Goal: Information Seeking & Learning: Learn about a topic

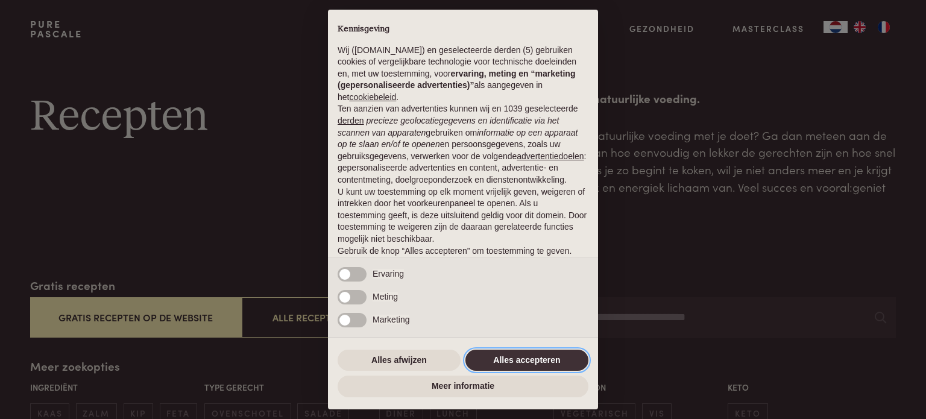
click at [507, 356] on button "Alles accepteren" at bounding box center [527, 361] width 123 height 22
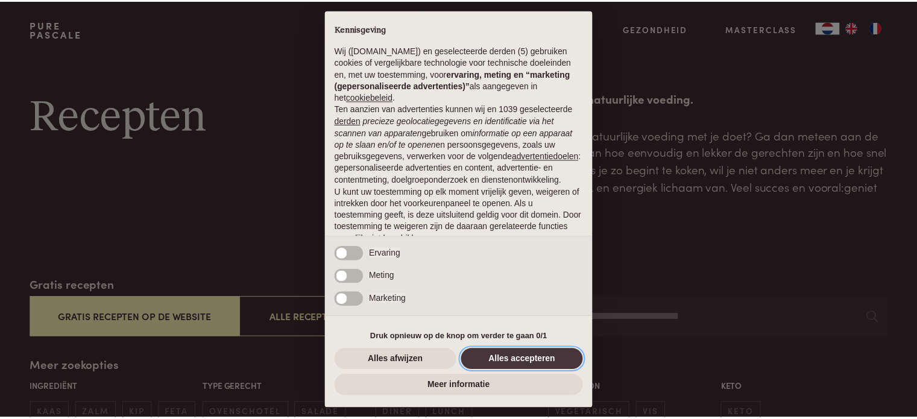
scroll to position [65, 0]
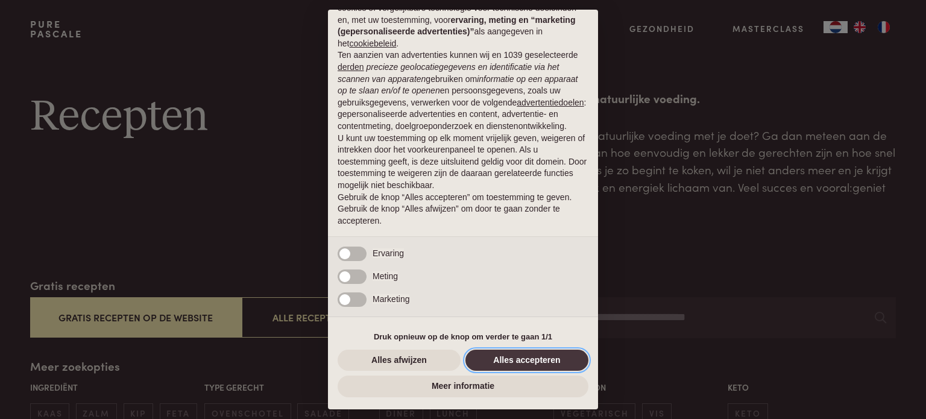
click at [507, 364] on button "Alles accepteren" at bounding box center [527, 361] width 123 height 22
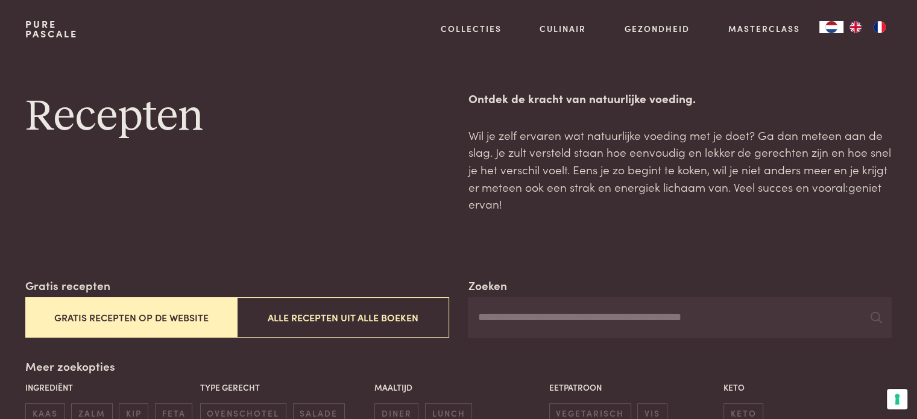
click at [113, 324] on button "Gratis recepten op de website" at bounding box center [131, 317] width 212 height 40
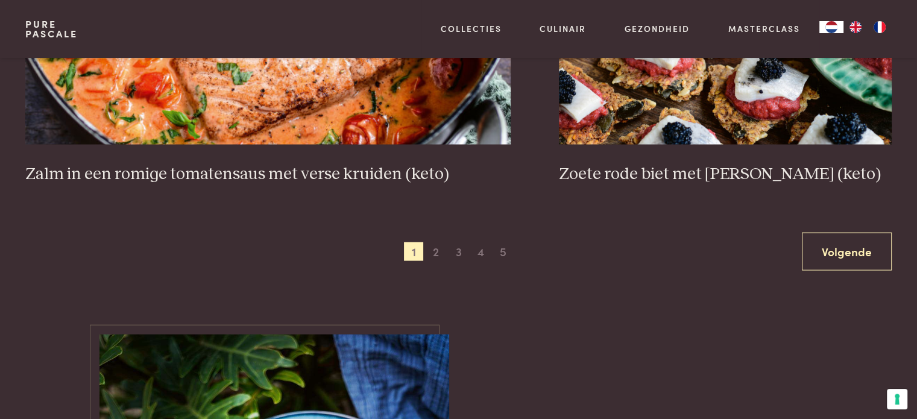
scroll to position [2327, 0]
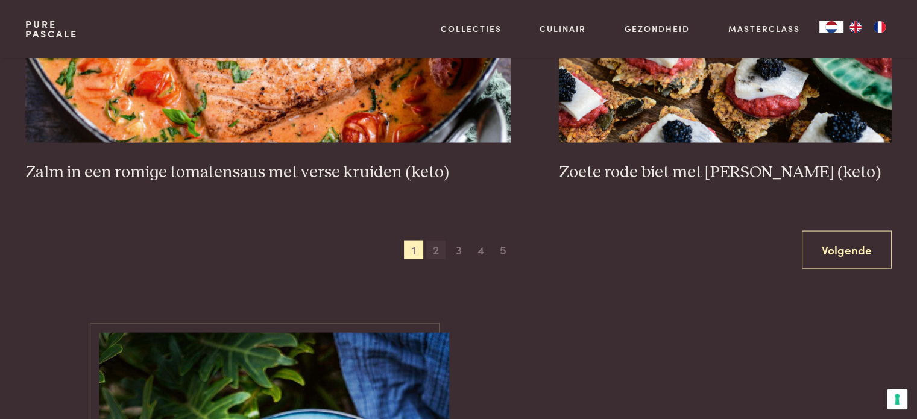
click at [437, 251] on span "2" at bounding box center [435, 250] width 19 height 19
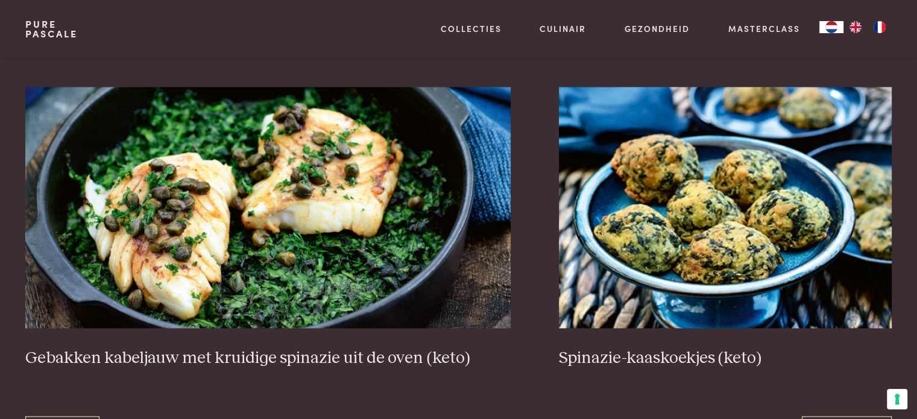
scroll to position [2207, 0]
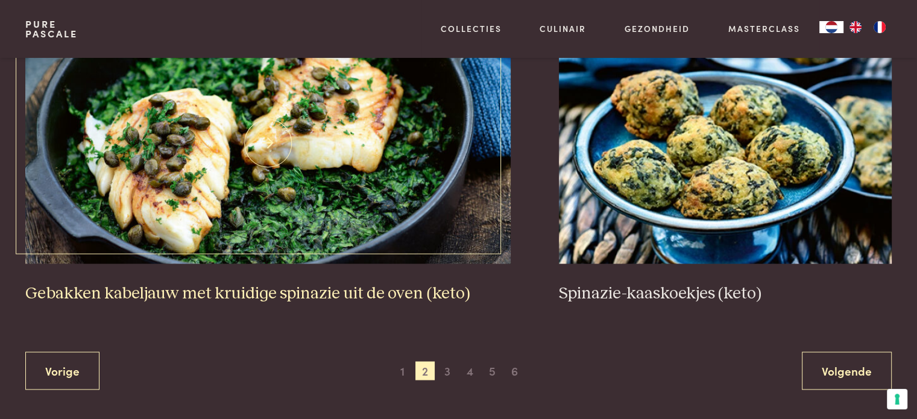
click at [289, 211] on img at bounding box center [268, 142] width 486 height 241
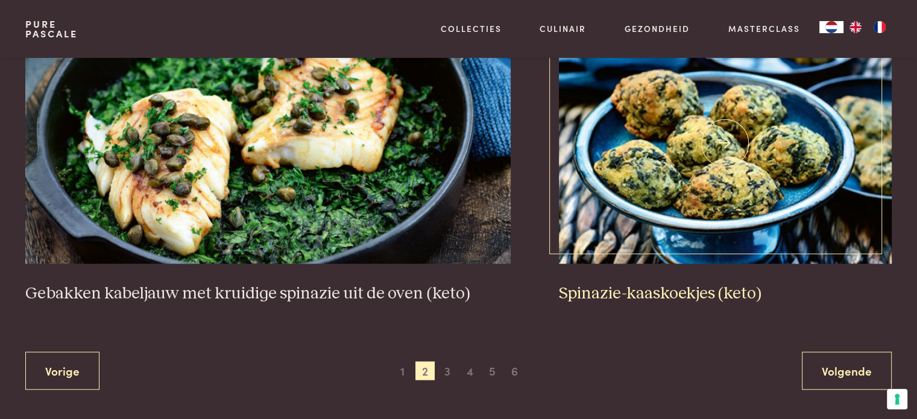
click at [620, 291] on h3 "Spinazie-kaaskoekjes (keto)" at bounding box center [725, 293] width 333 height 21
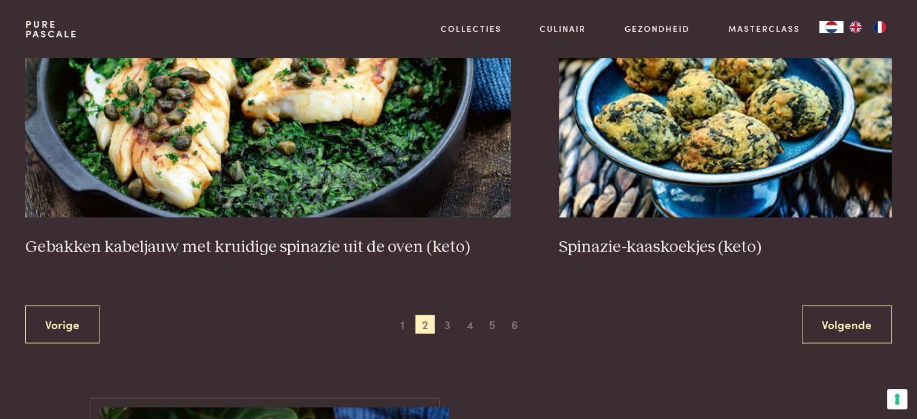
scroll to position [2327, 0]
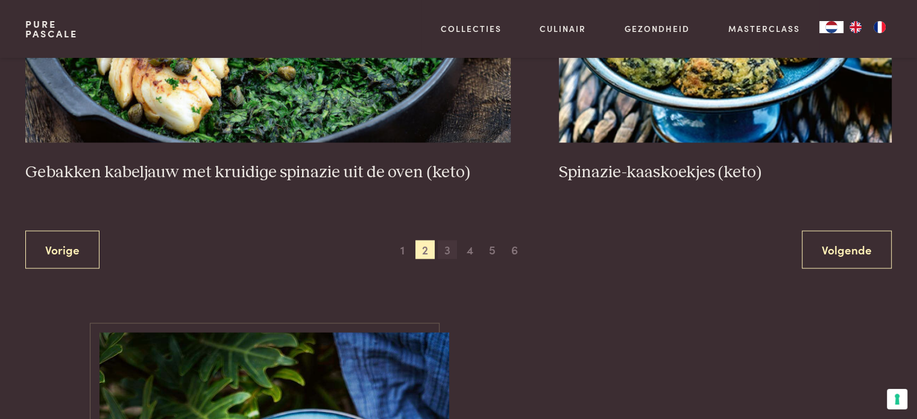
click at [447, 248] on span "3" at bounding box center [447, 250] width 19 height 19
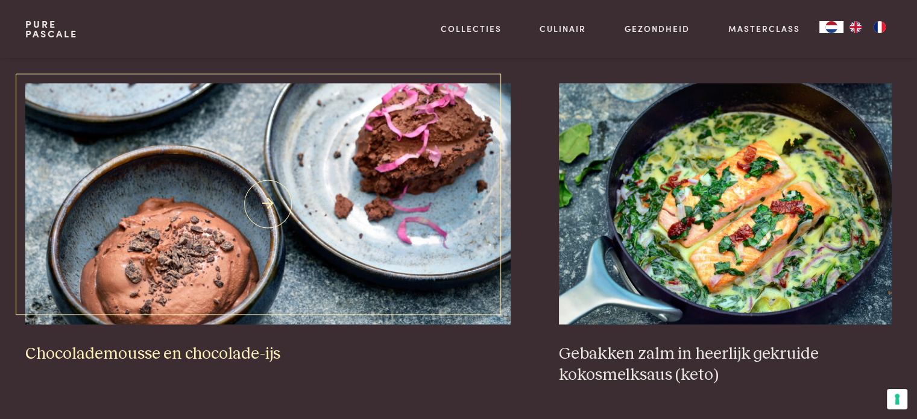
scroll to position [1182, 0]
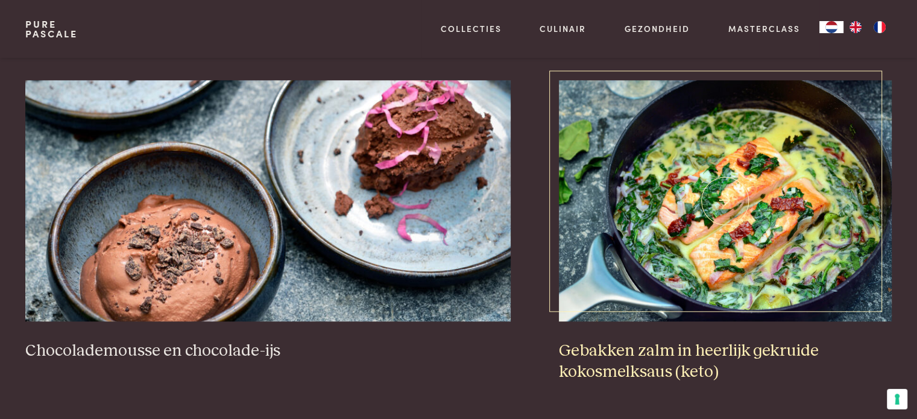
click at [674, 352] on h3 "Gebakken zalm in heerlijk gekruide kokosmelksaus (keto)" at bounding box center [725, 362] width 333 height 42
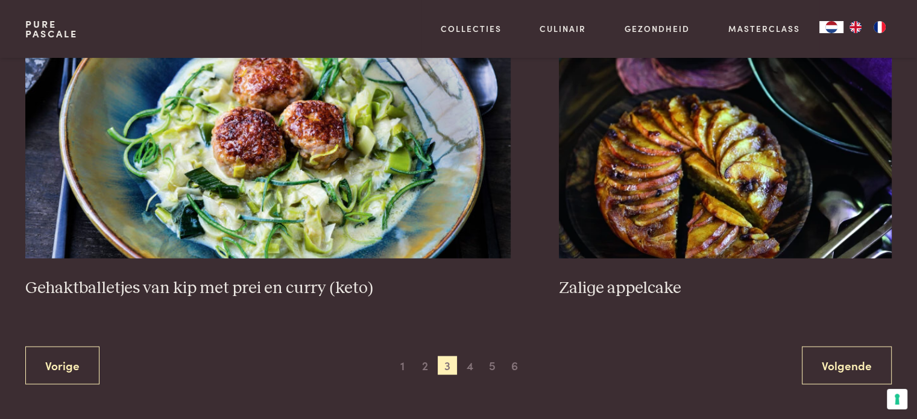
scroll to position [2327, 0]
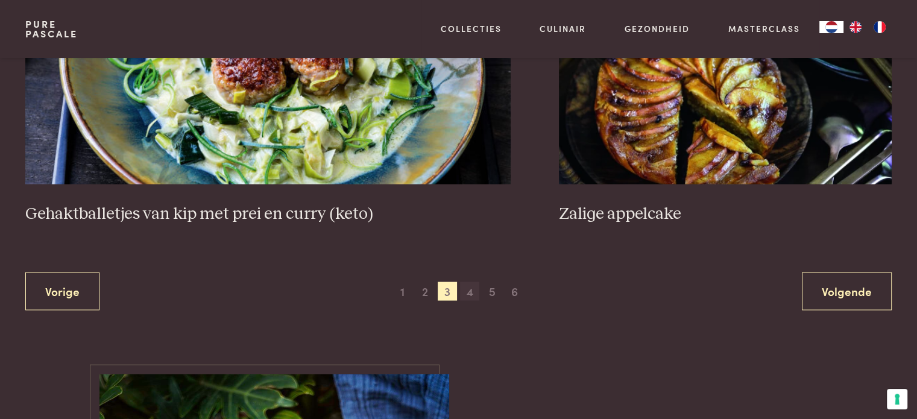
click at [468, 287] on span "4" at bounding box center [469, 291] width 19 height 19
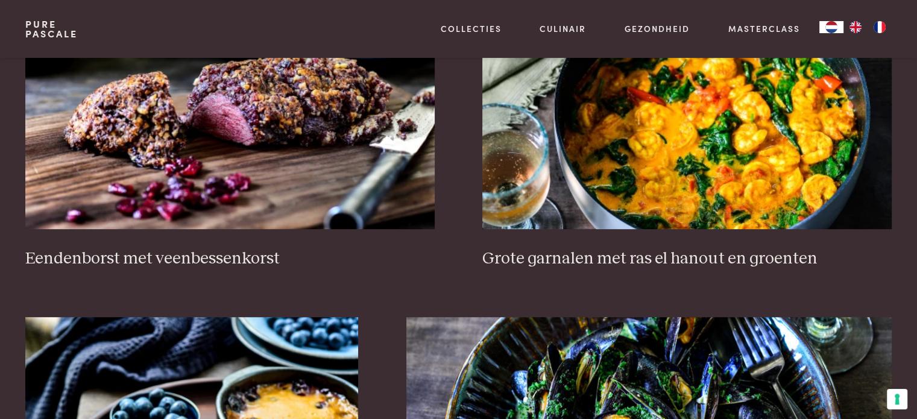
scroll to position [518, 0]
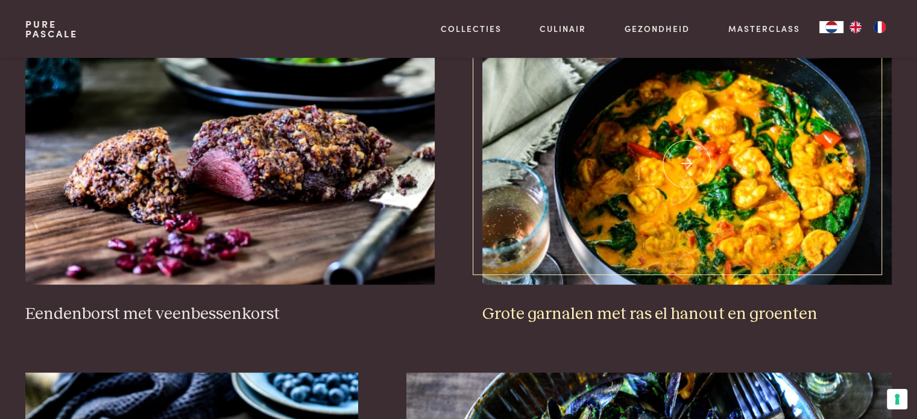
click at [692, 220] on img at bounding box center [686, 163] width 409 height 241
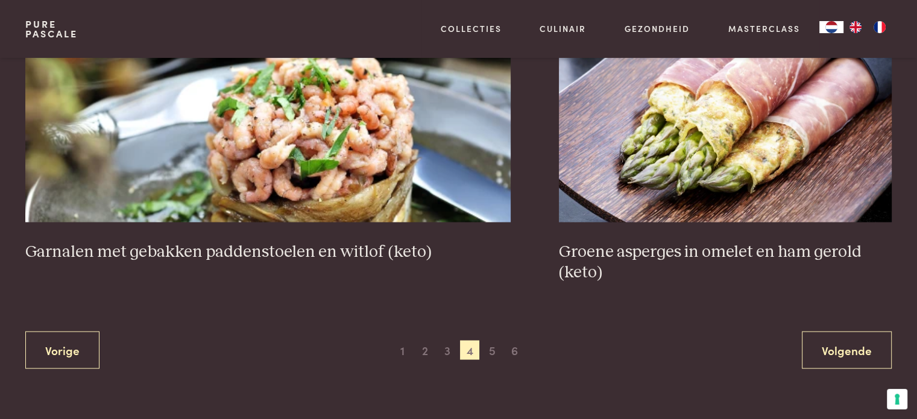
scroll to position [2267, 0]
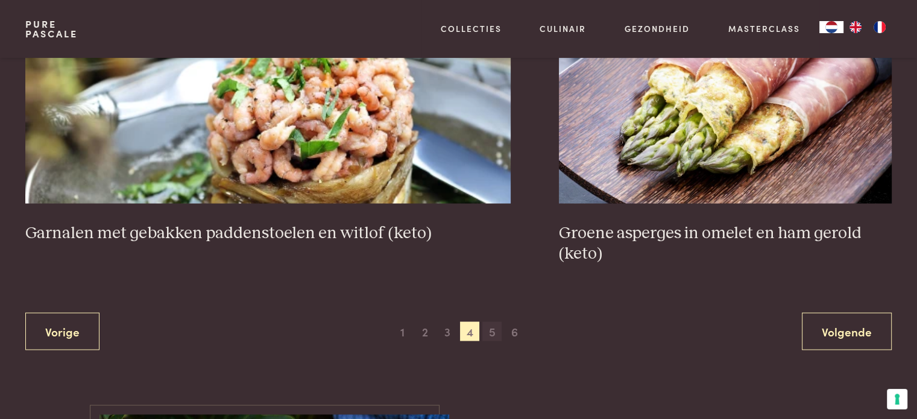
click at [496, 332] on span "5" at bounding box center [491, 330] width 19 height 19
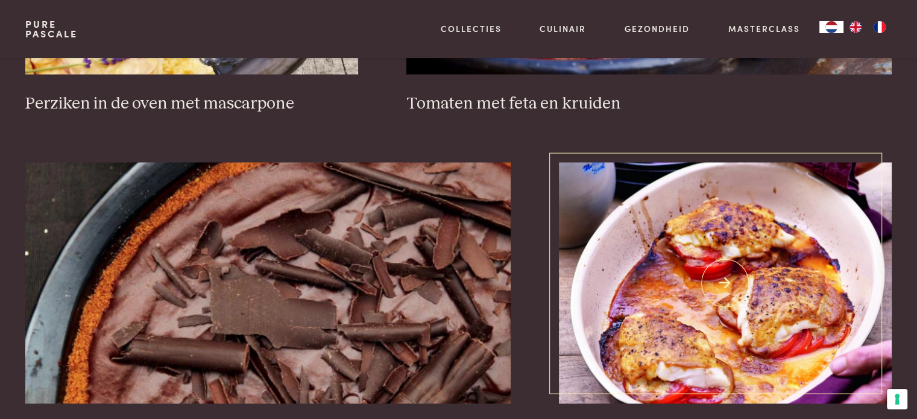
scroll to position [2207, 0]
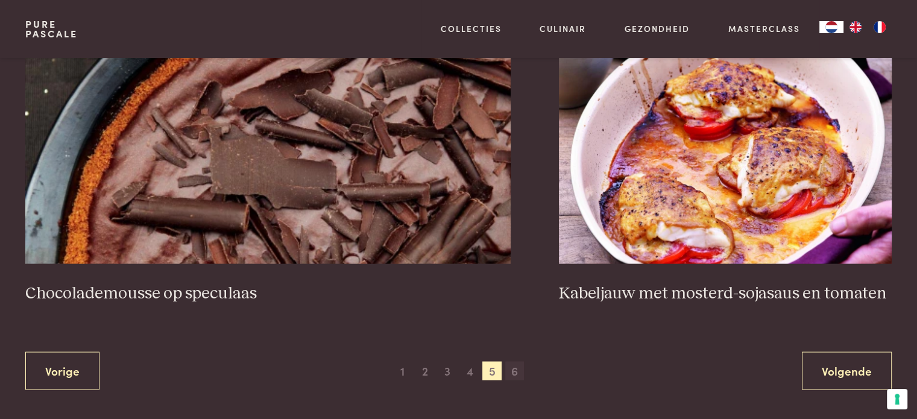
click at [514, 364] on span "6" at bounding box center [514, 370] width 19 height 19
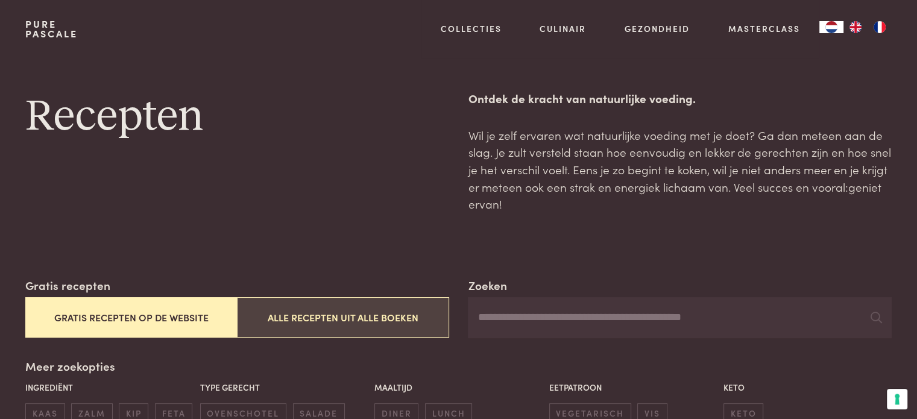
click at [306, 315] on button "Alle recepten uit alle boeken" at bounding box center [343, 317] width 212 height 40
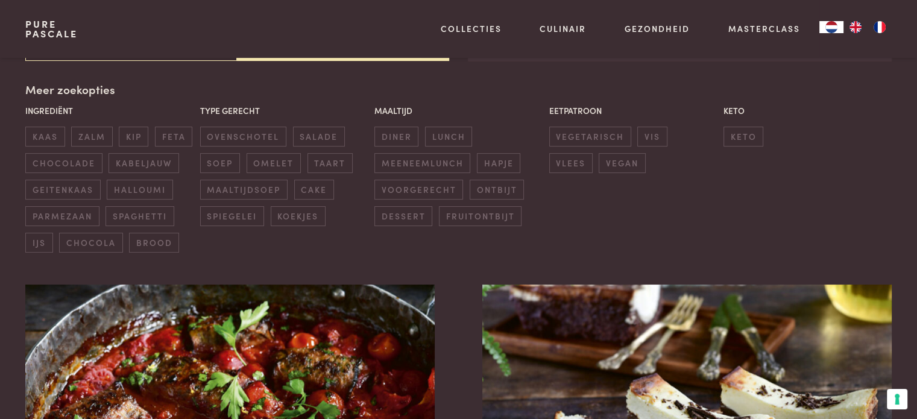
scroll to position [96, 0]
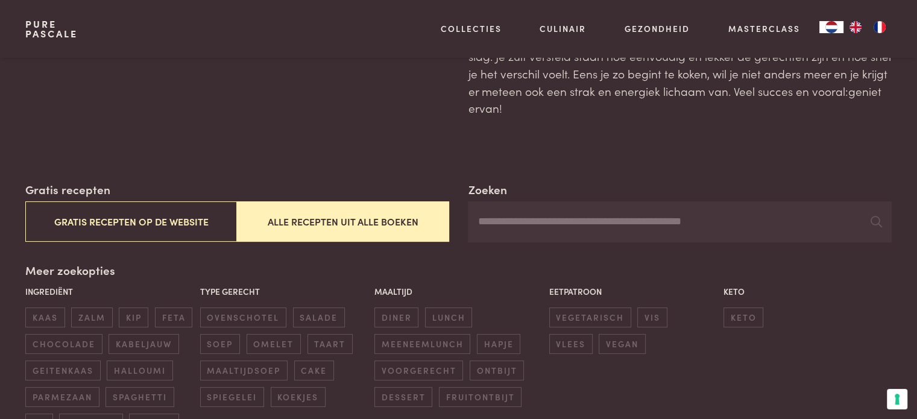
click at [355, 229] on button "Alle recepten uit alle boeken" at bounding box center [343, 221] width 212 height 40
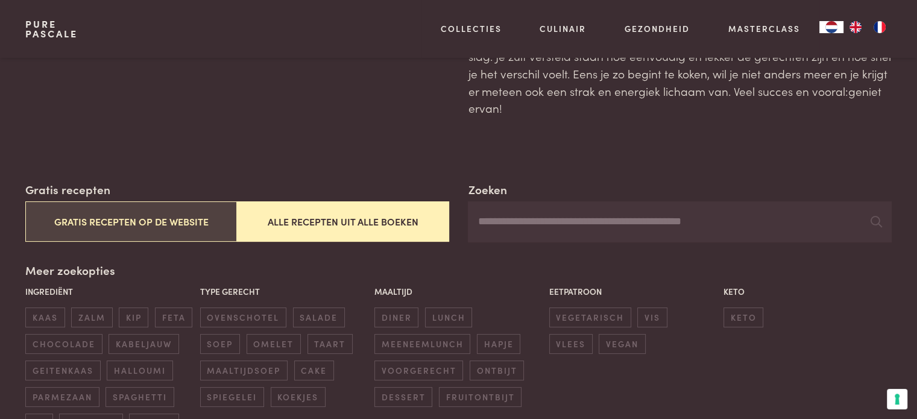
click at [87, 221] on button "Gratis recepten op de website" at bounding box center [131, 221] width 212 height 40
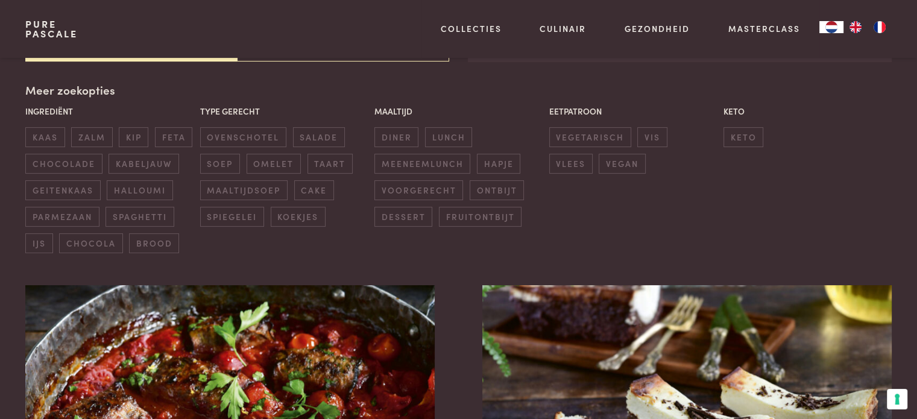
scroll to position [277, 0]
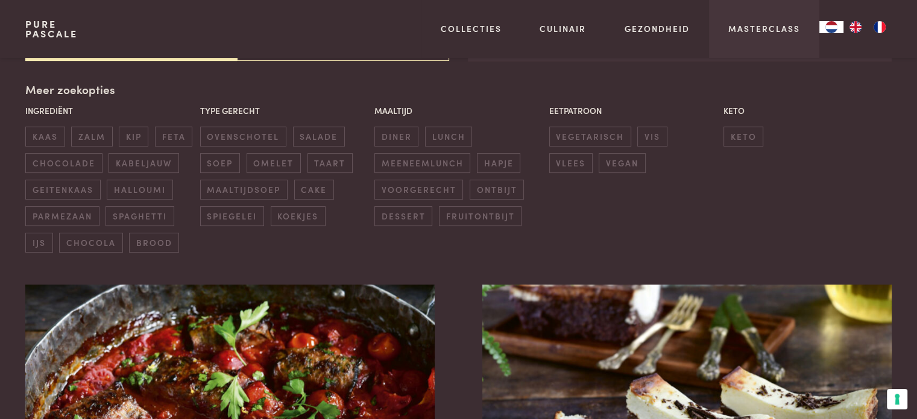
click at [792, 36] on div "Masterclass" at bounding box center [764, 29] width 110 height 58
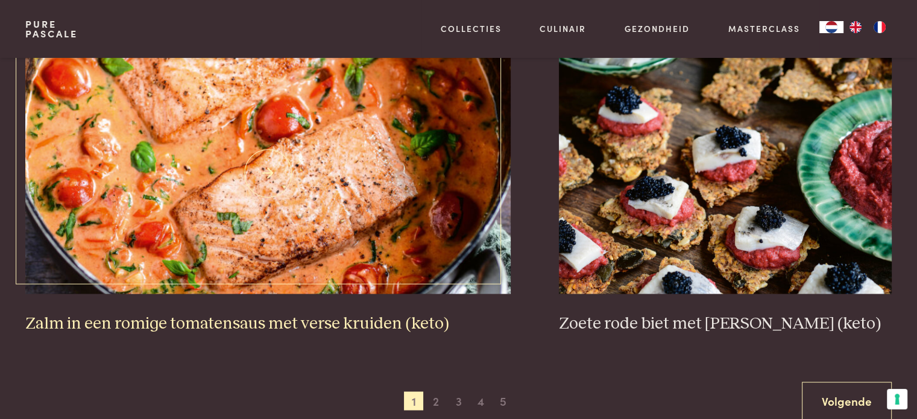
scroll to position [2292, 0]
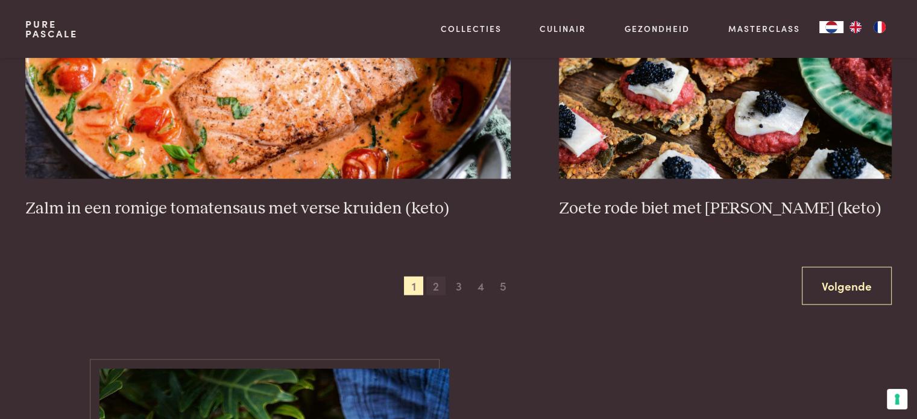
click at [434, 286] on span "2" at bounding box center [435, 285] width 19 height 19
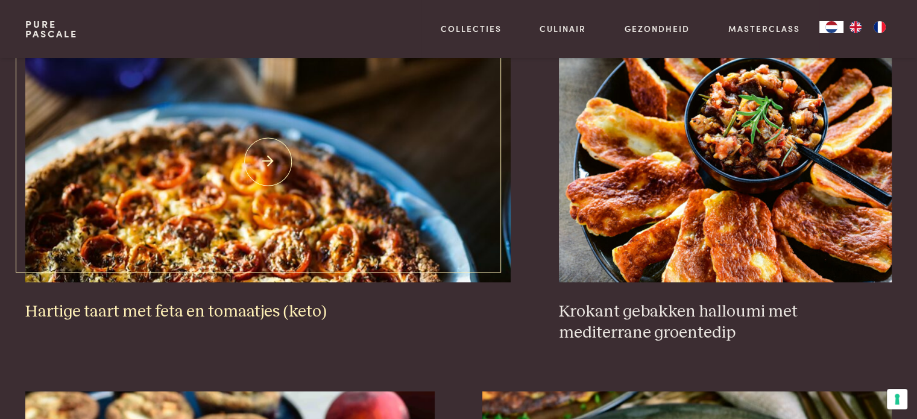
scroll to position [1182, 0]
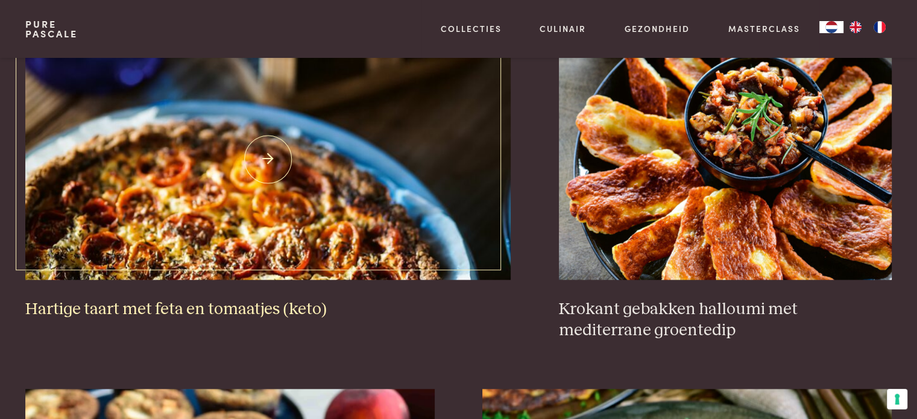
click at [179, 233] on img at bounding box center [268, 159] width 486 height 241
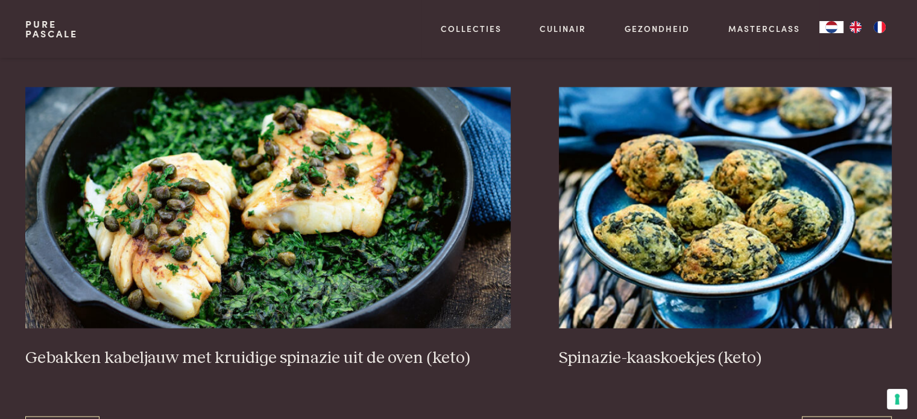
scroll to position [2267, 0]
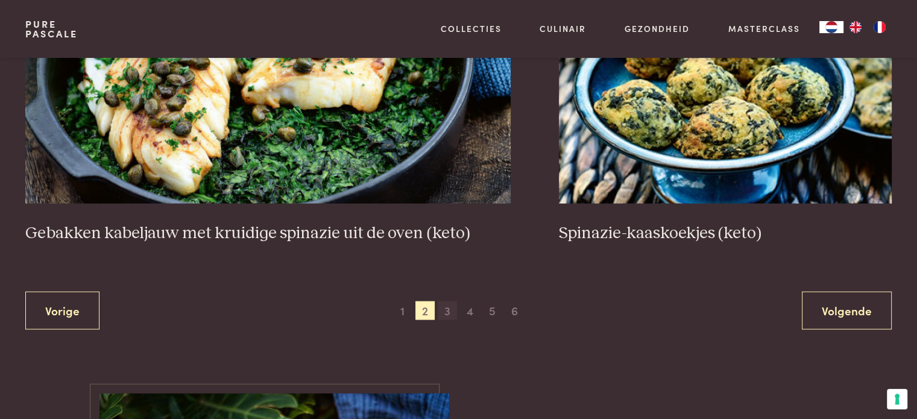
click at [445, 311] on span "3" at bounding box center [447, 310] width 19 height 19
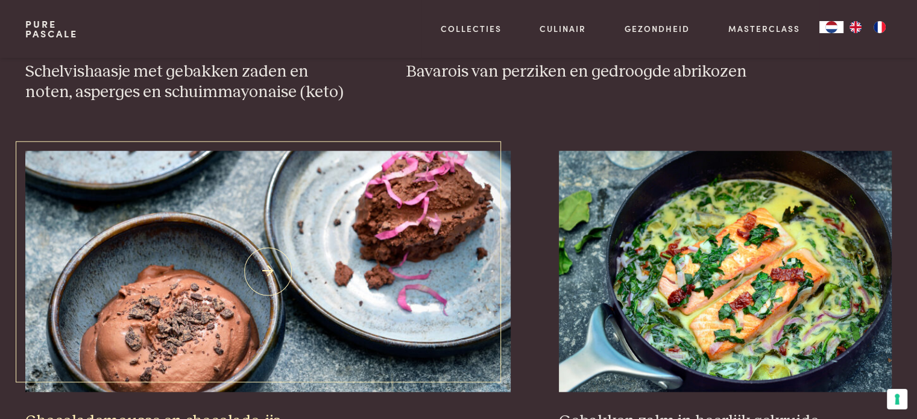
scroll to position [1182, 0]
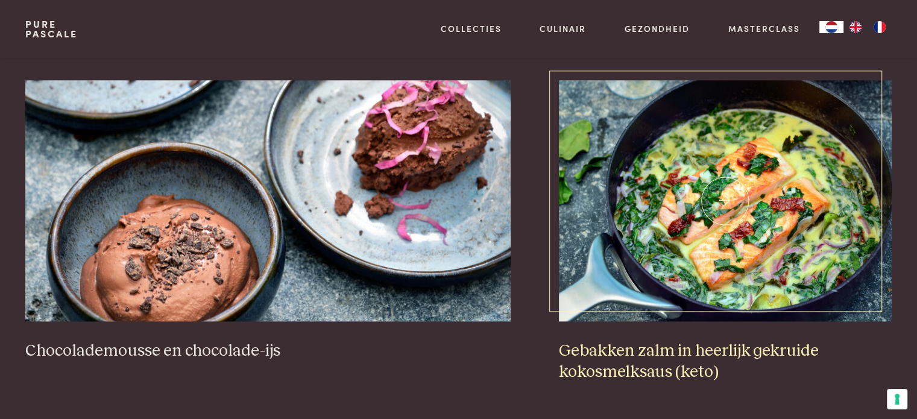
click at [694, 269] on img at bounding box center [725, 200] width 333 height 241
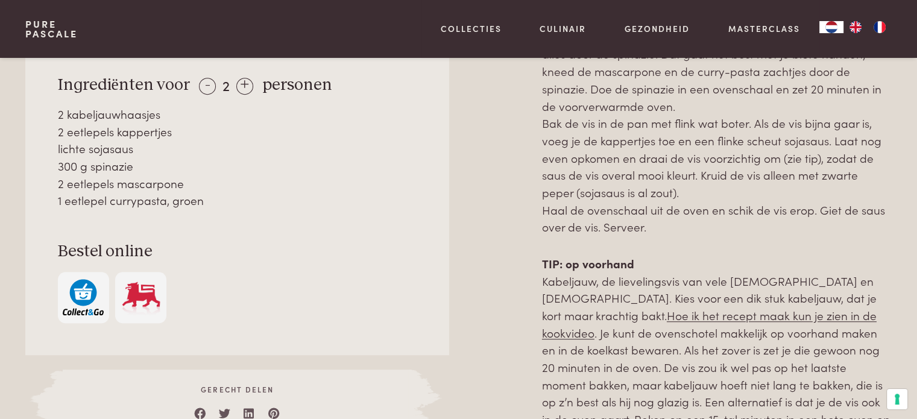
scroll to position [543, 0]
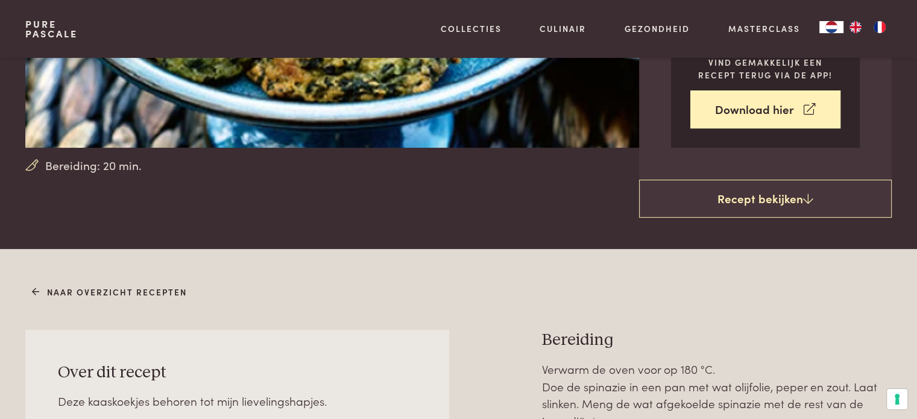
scroll to position [181, 0]
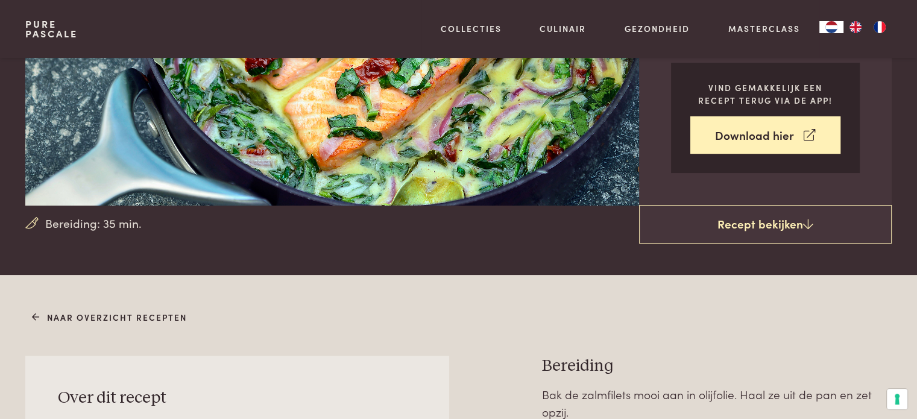
scroll to position [121, 0]
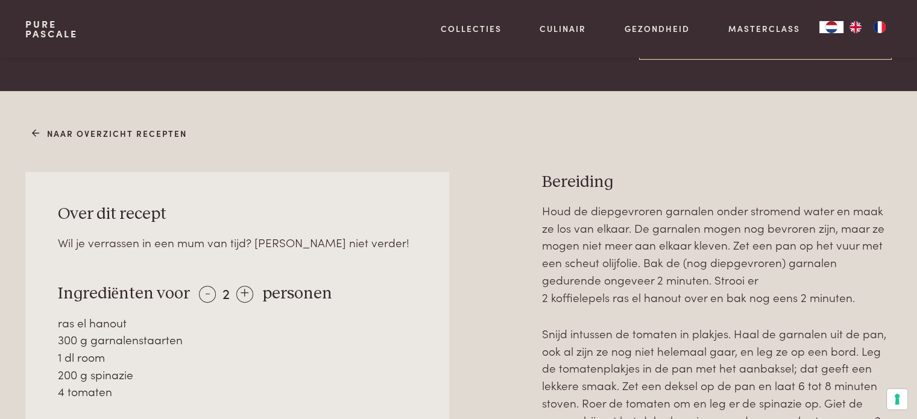
scroll to position [482, 0]
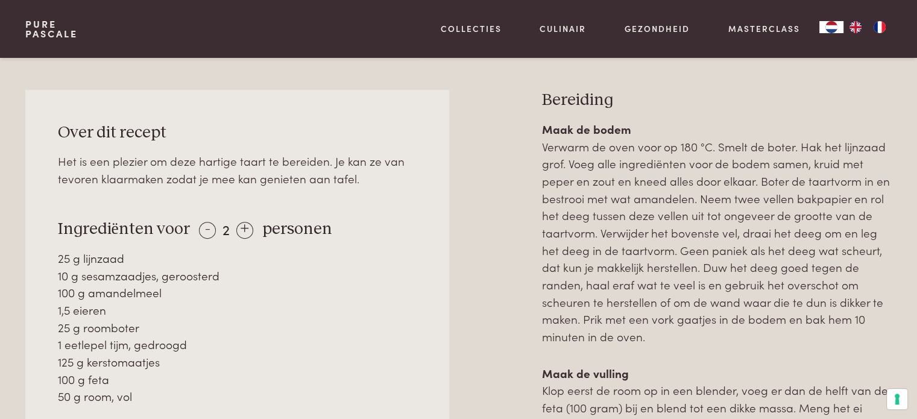
scroll to position [603, 0]
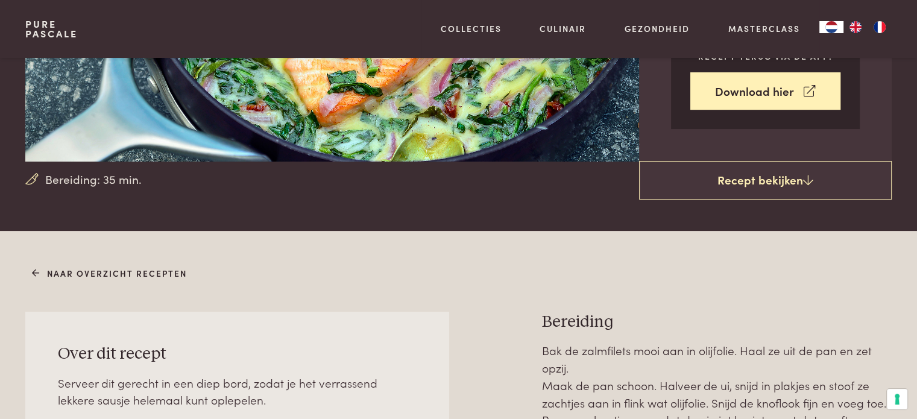
scroll to position [362, 0]
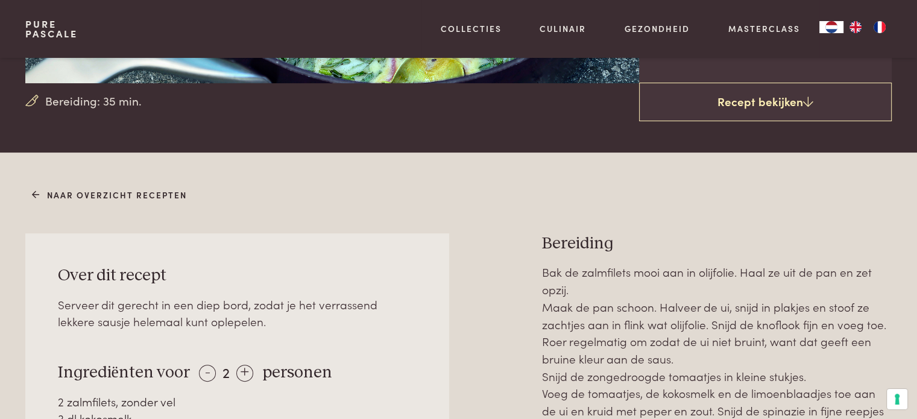
click at [43, 195] on link "Naar overzicht recepten" at bounding box center [109, 195] width 155 height 13
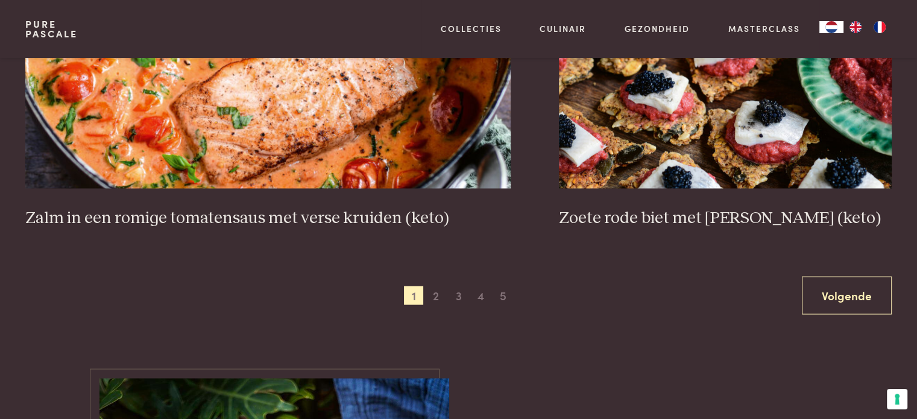
scroll to position [2352, 0]
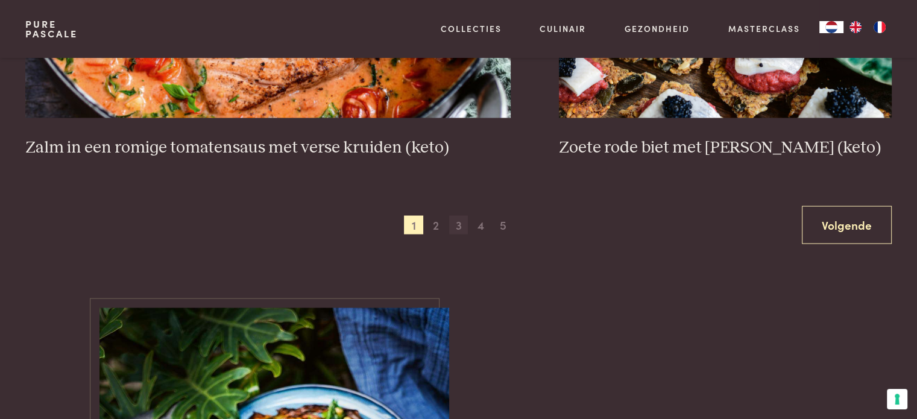
click at [460, 226] on span "3" at bounding box center [458, 225] width 19 height 19
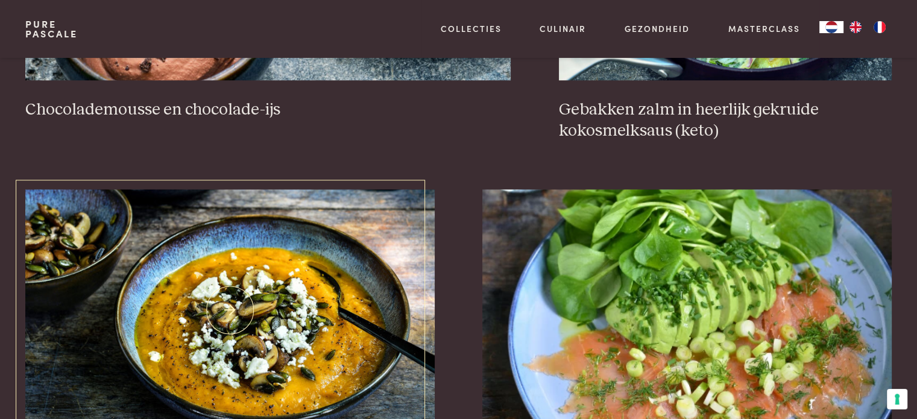
scroll to position [1543, 0]
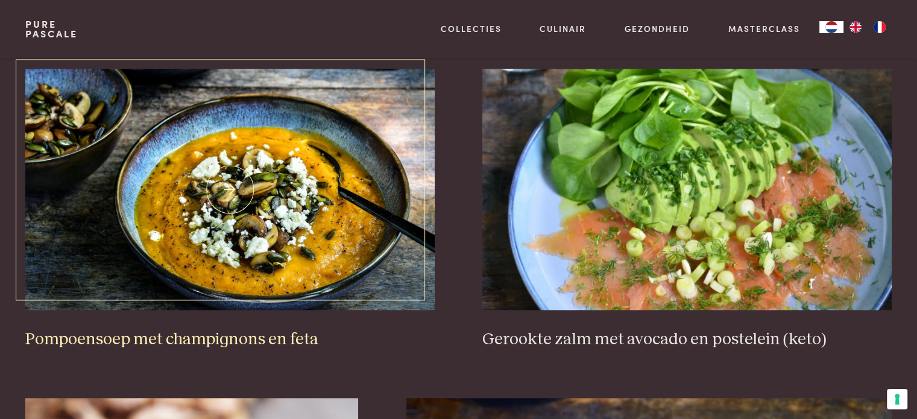
click at [247, 272] on img at bounding box center [229, 189] width 409 height 241
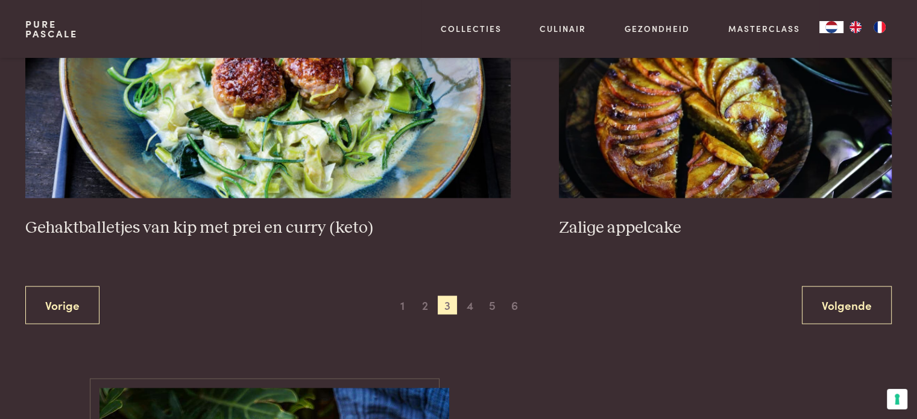
scroll to position [2388, 0]
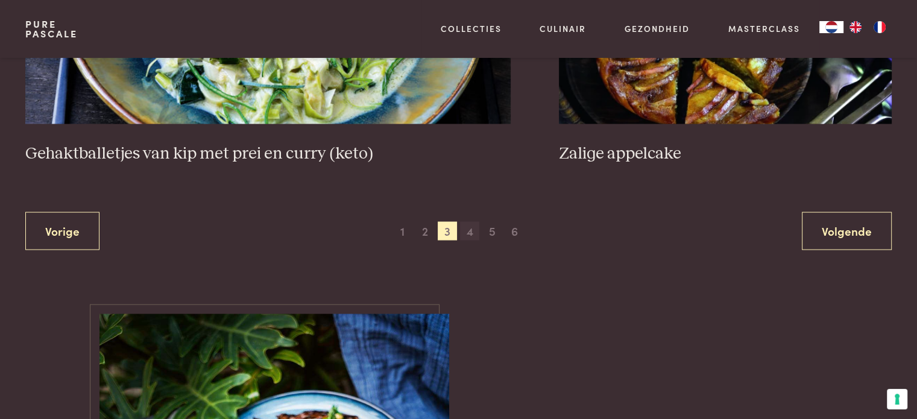
click at [470, 233] on span "4" at bounding box center [469, 231] width 19 height 19
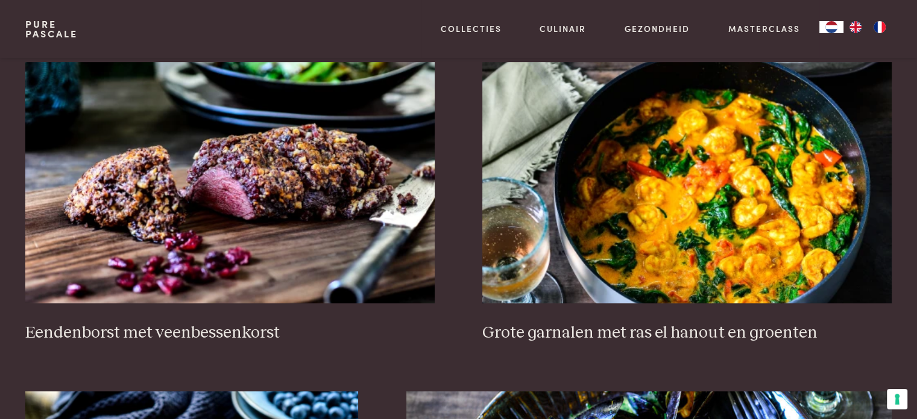
scroll to position [518, 0]
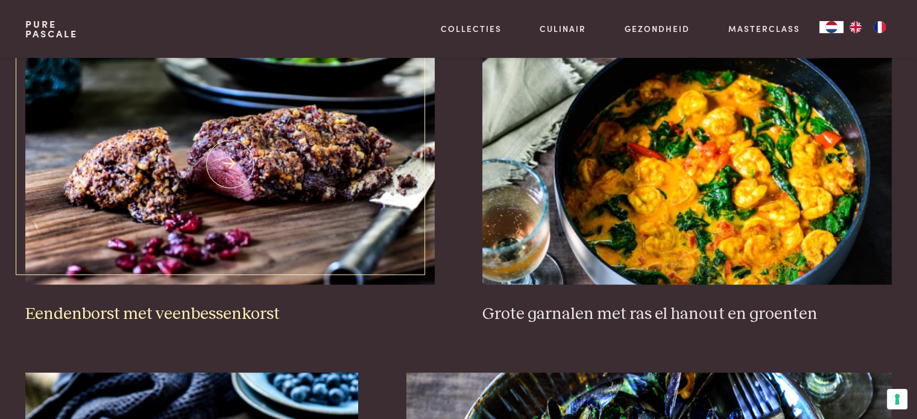
click at [154, 308] on h3 "Eendenborst met veenbessenkorst" at bounding box center [229, 314] width 409 height 21
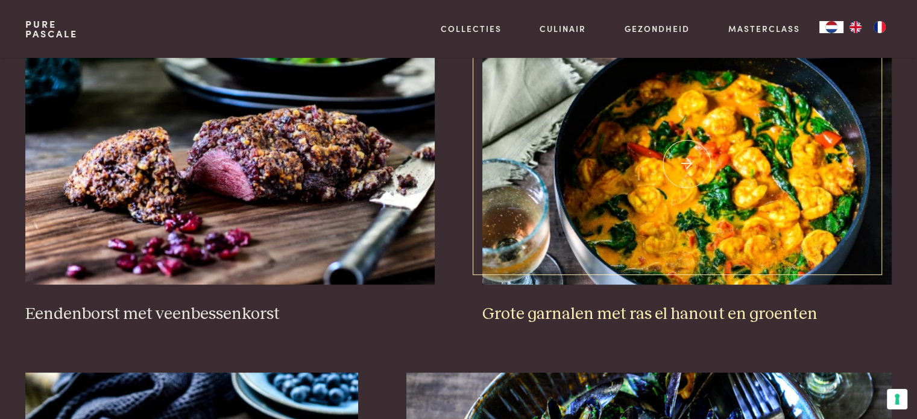
click at [755, 230] on img at bounding box center [686, 163] width 409 height 241
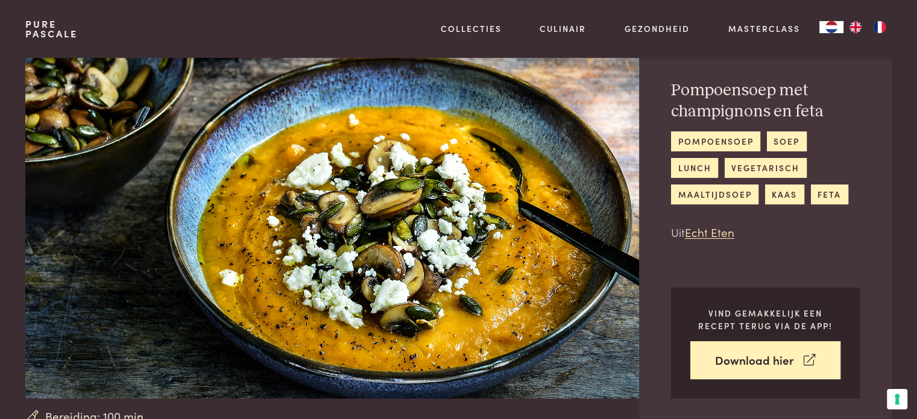
scroll to position [121, 0]
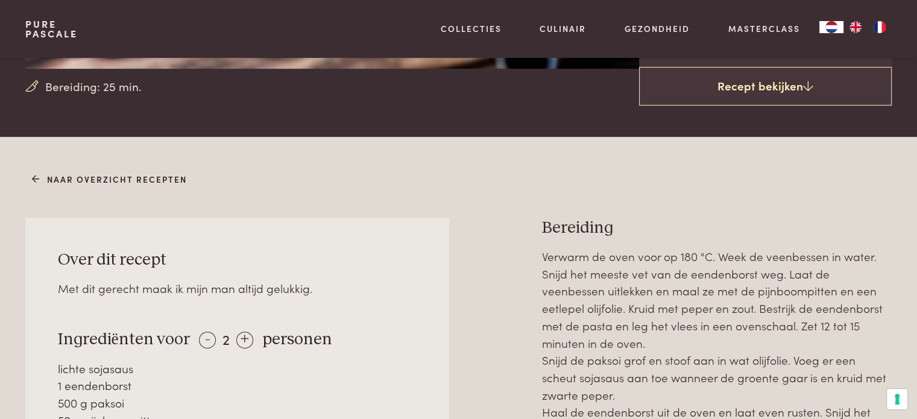
scroll to position [482, 0]
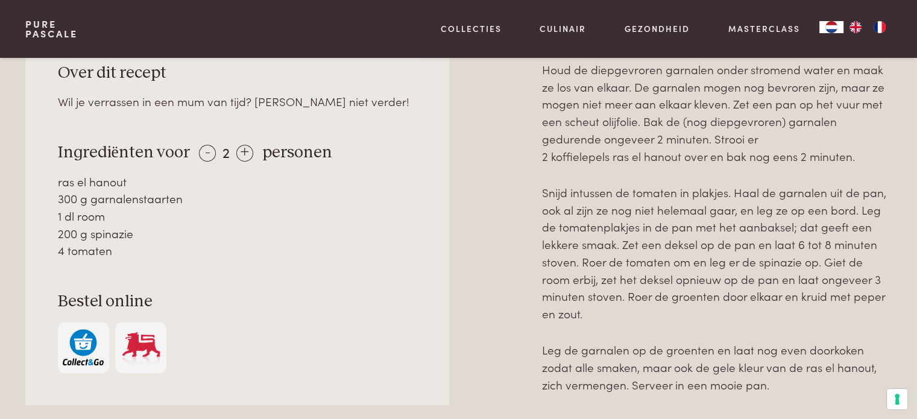
scroll to position [543, 0]
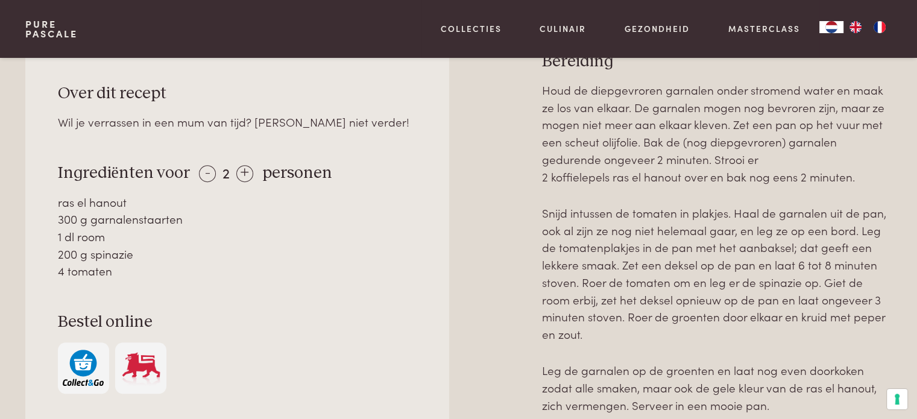
click at [890, 334] on p "Snijd intussen de tomaten in plakjes. Haal de garnalen uit de pan, ook al zijn …" at bounding box center [717, 273] width 350 height 139
drag, startPoint x: 19, startPoint y: 5, endPoint x: 19, endPoint y: 25, distance: 19.3
click at [19, 27] on div "Pure Pascale Collecties Kitchenware Tableware Bathroom Interior Inspiratie Alle…" at bounding box center [459, 29] width 905 height 58
click at [21, 26] on div "Pure Pascale Collecties Kitchenware Tableware Bathroom Interior Inspiratie Alle…" at bounding box center [459, 29] width 905 height 58
